Goal: Task Accomplishment & Management: Use online tool/utility

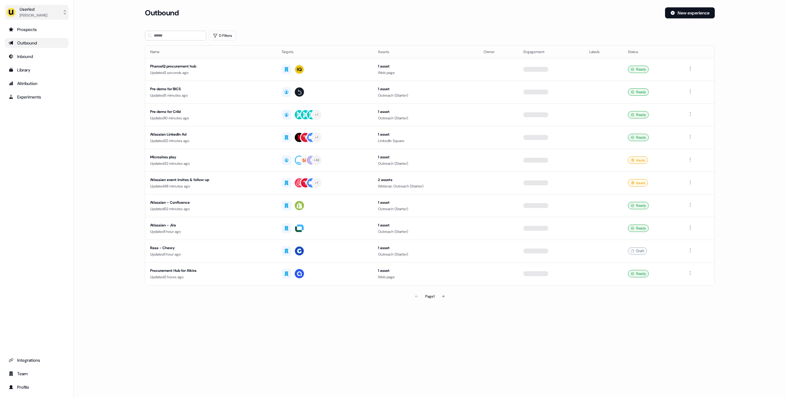
click at [32, 7] on div "Userled" at bounding box center [34, 9] width 28 height 6
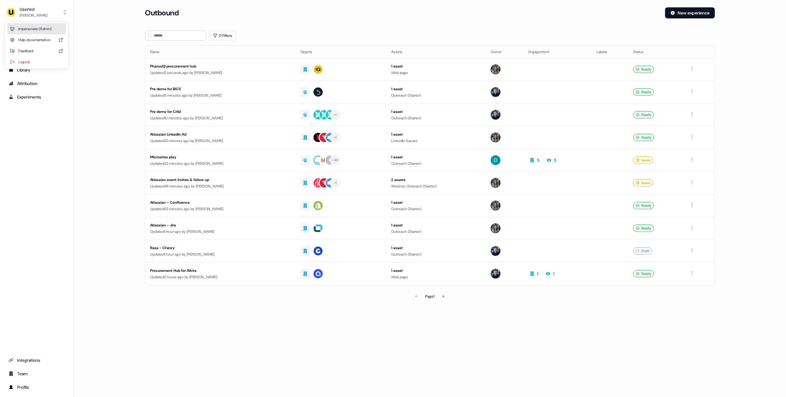
drag, startPoint x: 32, startPoint y: 24, endPoint x: 36, endPoint y: 25, distance: 4.7
click at [32, 24] on div "Impersonate (Admin)" at bounding box center [36, 28] width 58 height 11
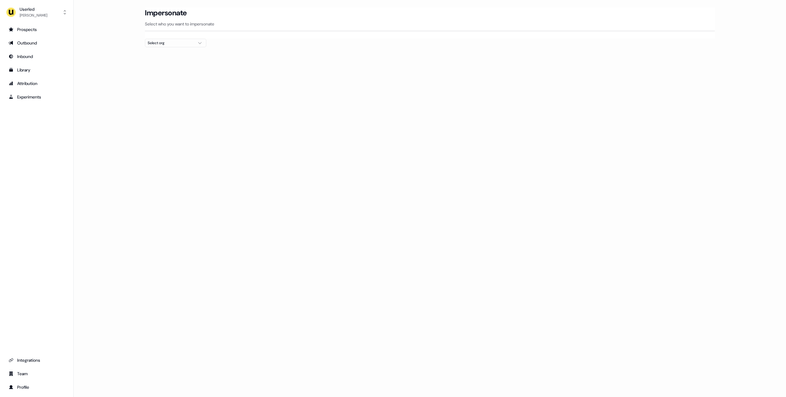
click at [157, 41] on div "Select org" at bounding box center [171, 43] width 46 height 6
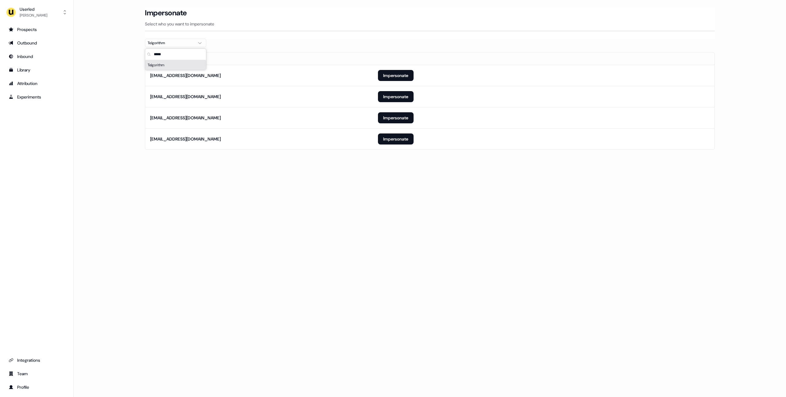
type input "*****"
click at [283, 153] on section "Loading... Impersonate Select who you want to impersonate Telgorithm Email shel…" at bounding box center [429, 87] width 589 height 160
click at [394, 117] on button "Impersonate" at bounding box center [396, 117] width 36 height 11
